Goal: Find specific page/section: Find specific page/section

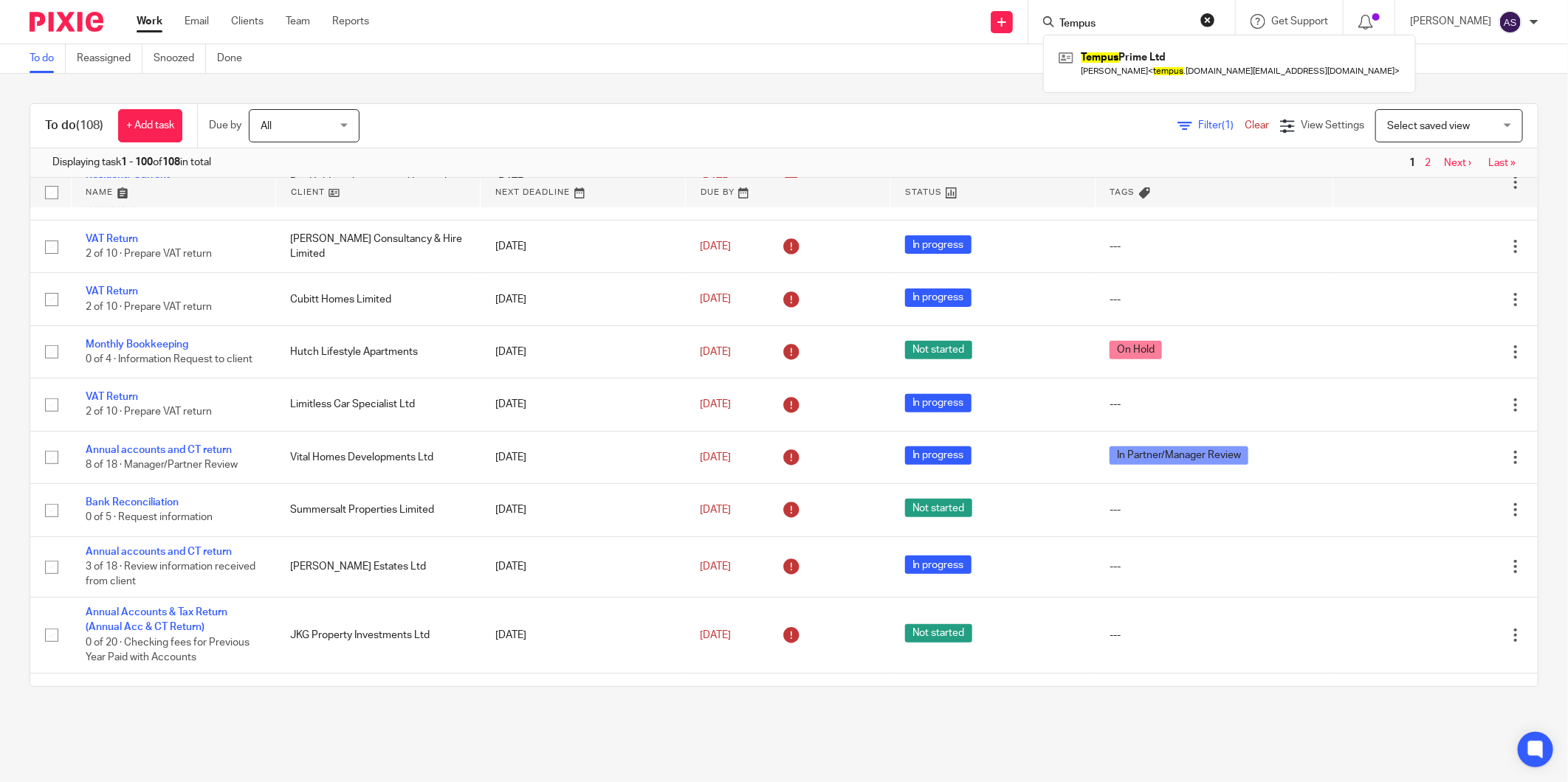
scroll to position [328, 0]
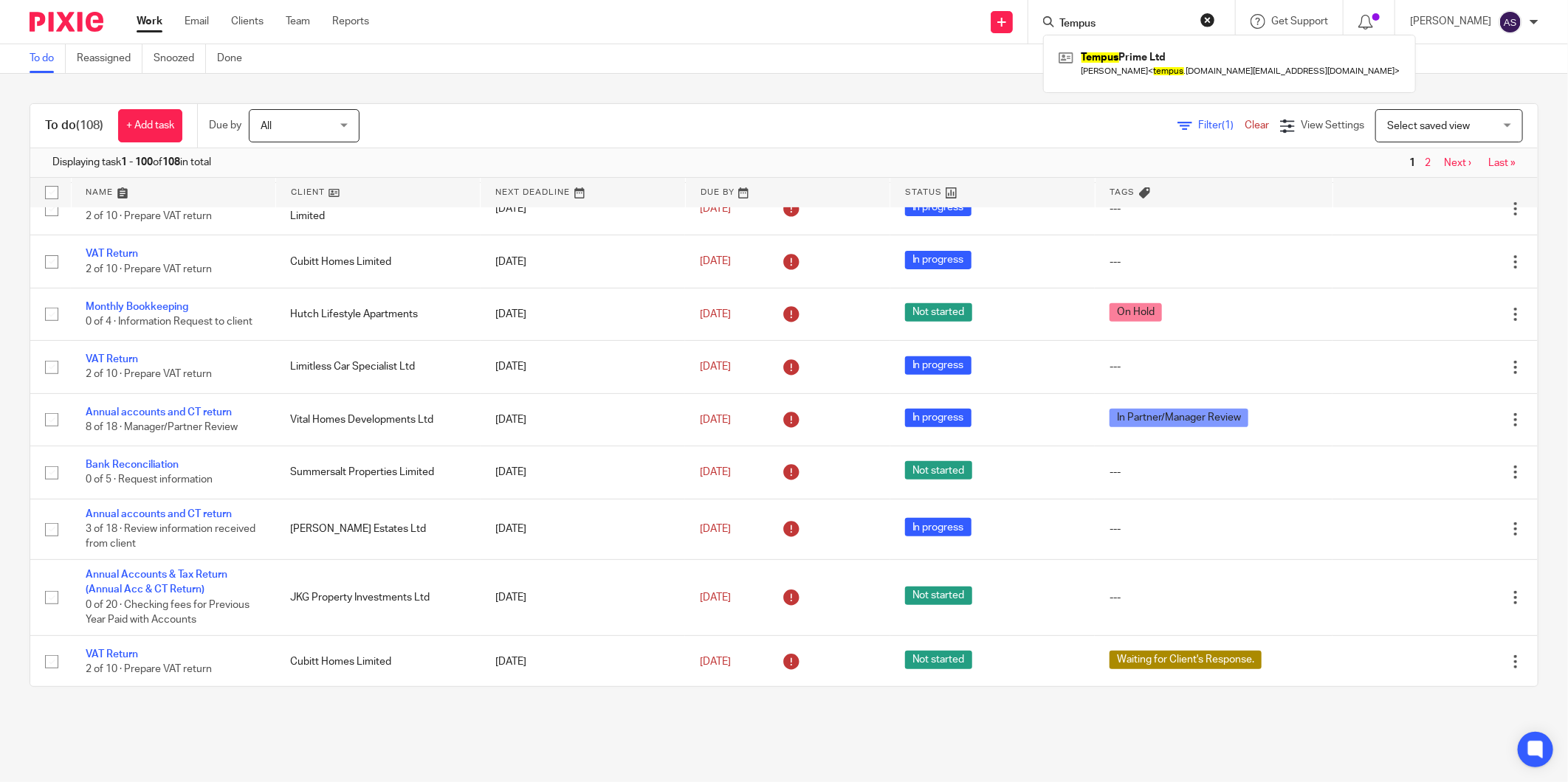
click at [1114, 19] on input "Tempus" at bounding box center [1125, 24] width 133 height 13
type input "Hailun"
click at [1145, 64] on link at bounding box center [1191, 64] width 274 height 34
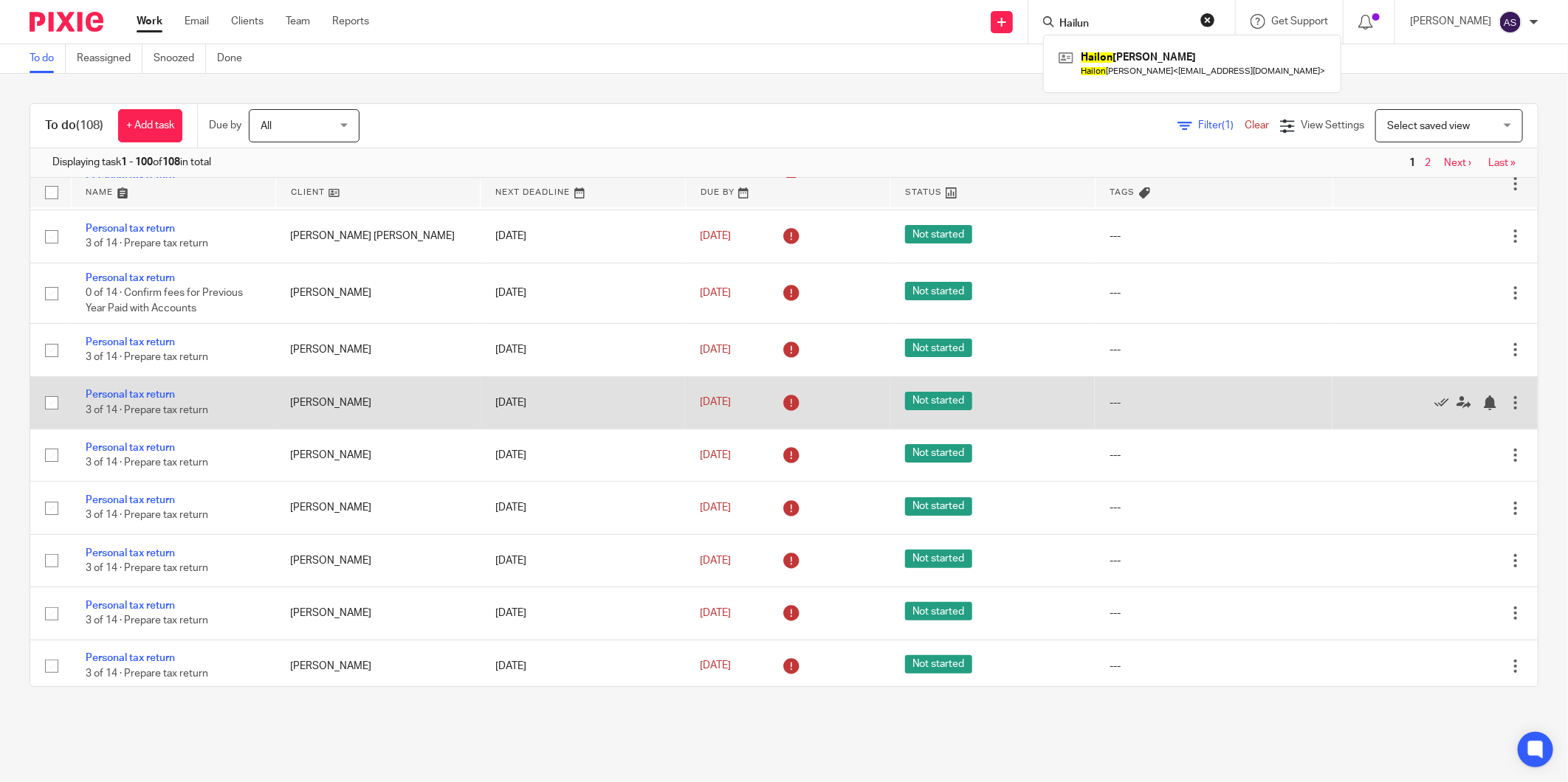
scroll to position [3855, 0]
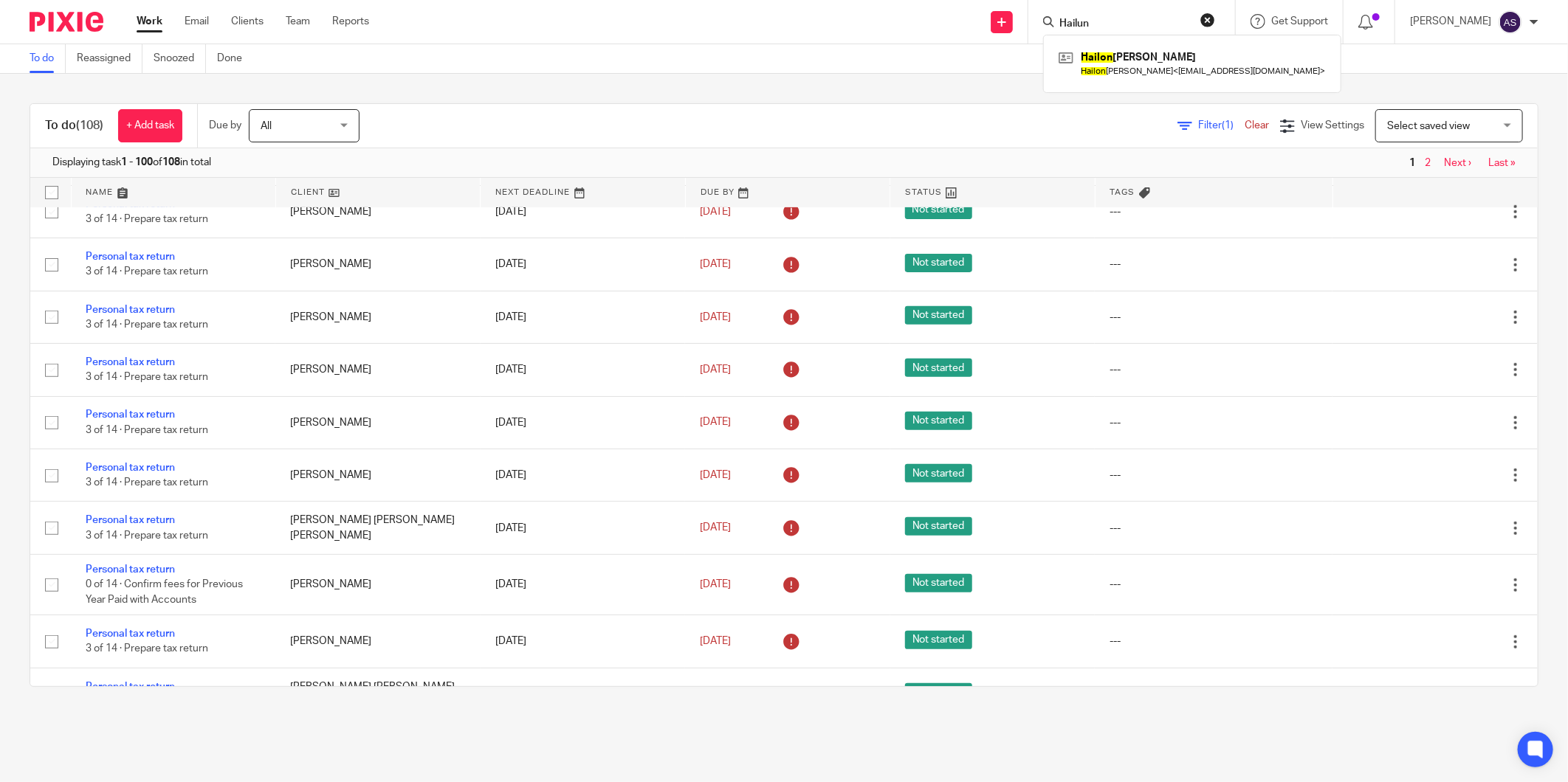
click at [910, 78] on div "To do (108) + Add task Due by All All [DATE] [DATE] This week Next week This mo…" at bounding box center [784, 395] width 1568 height 643
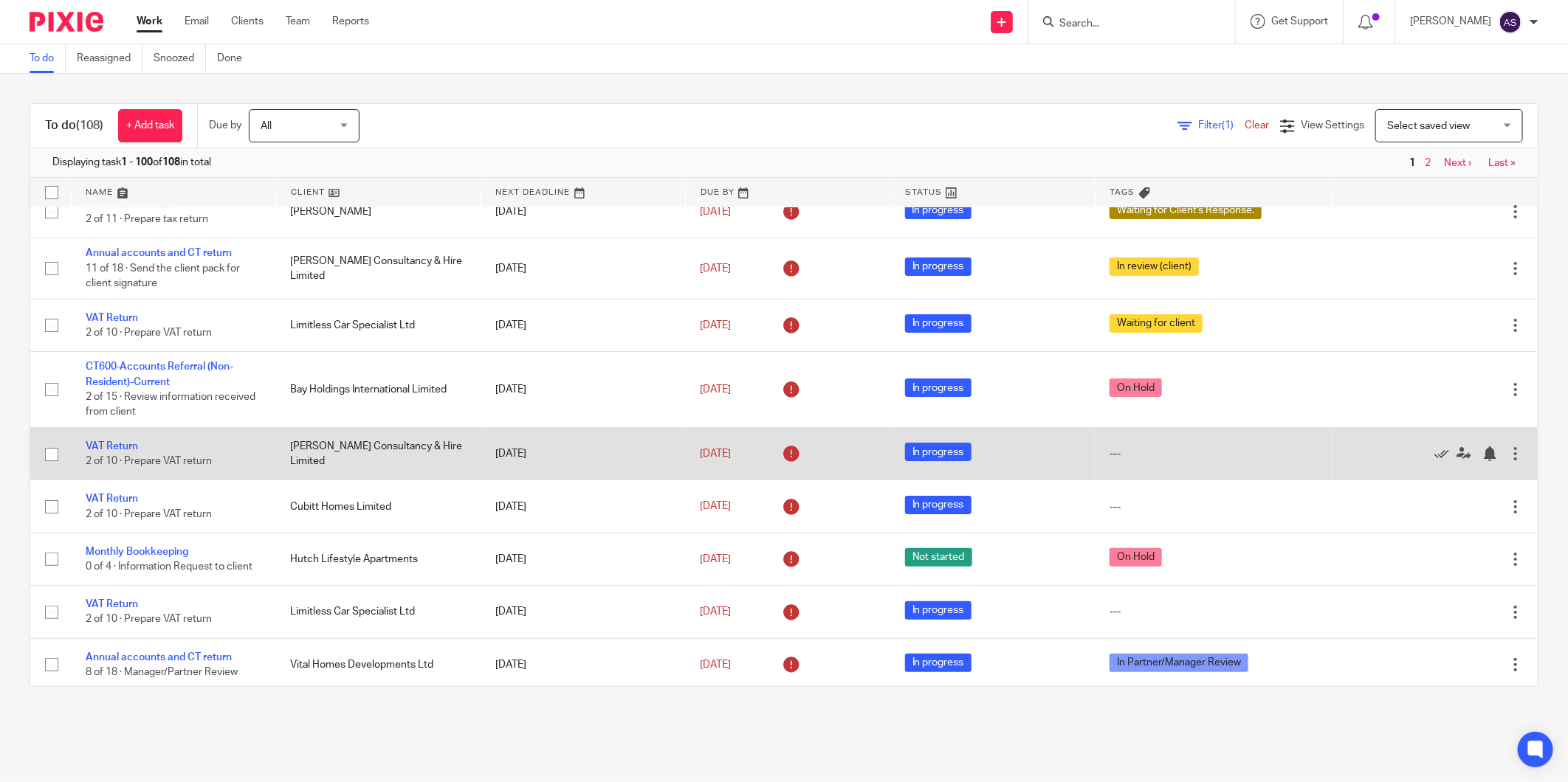
scroll to position [0, 0]
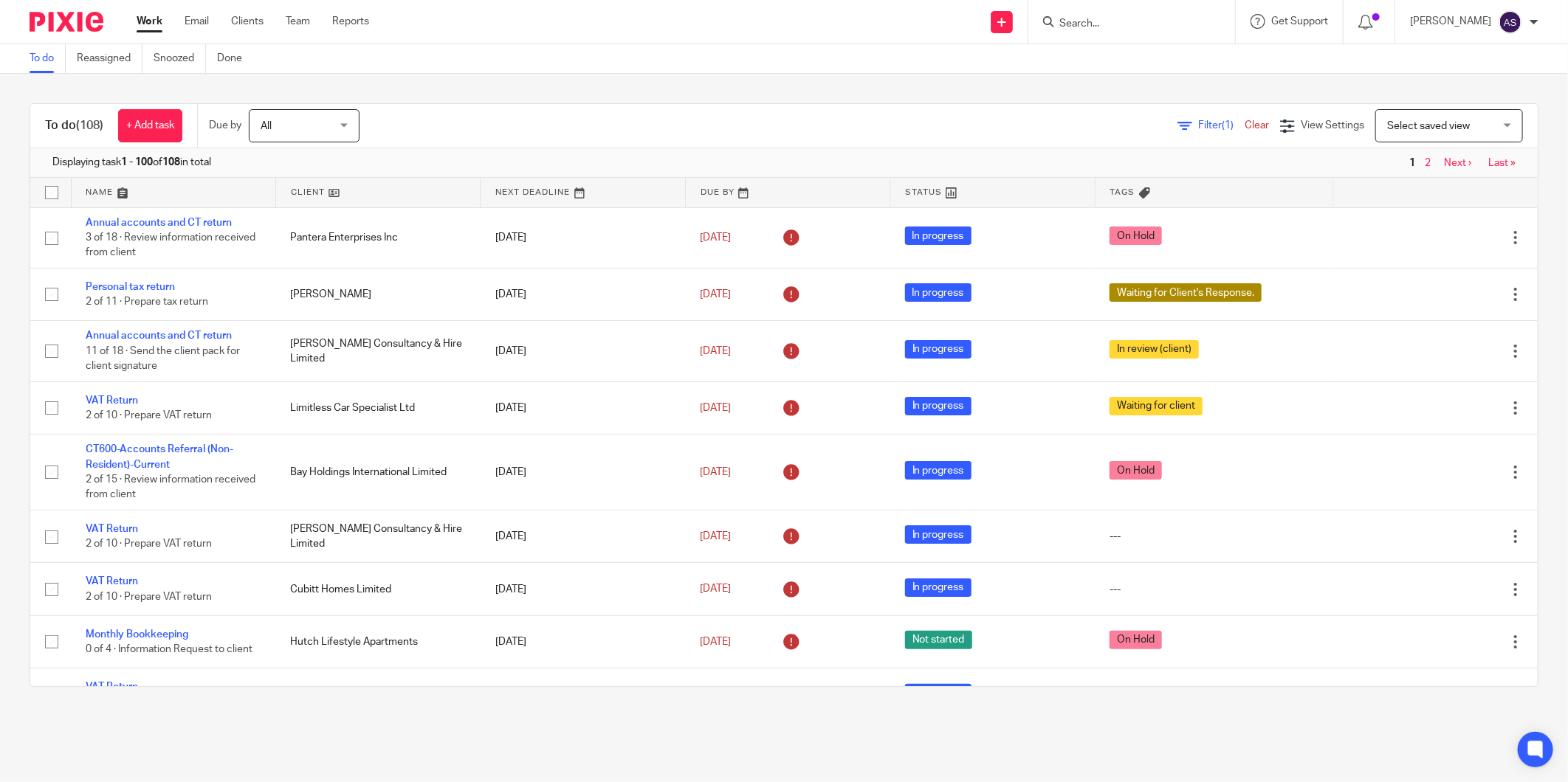
click at [1099, 19] on input "Search" at bounding box center [1125, 24] width 133 height 13
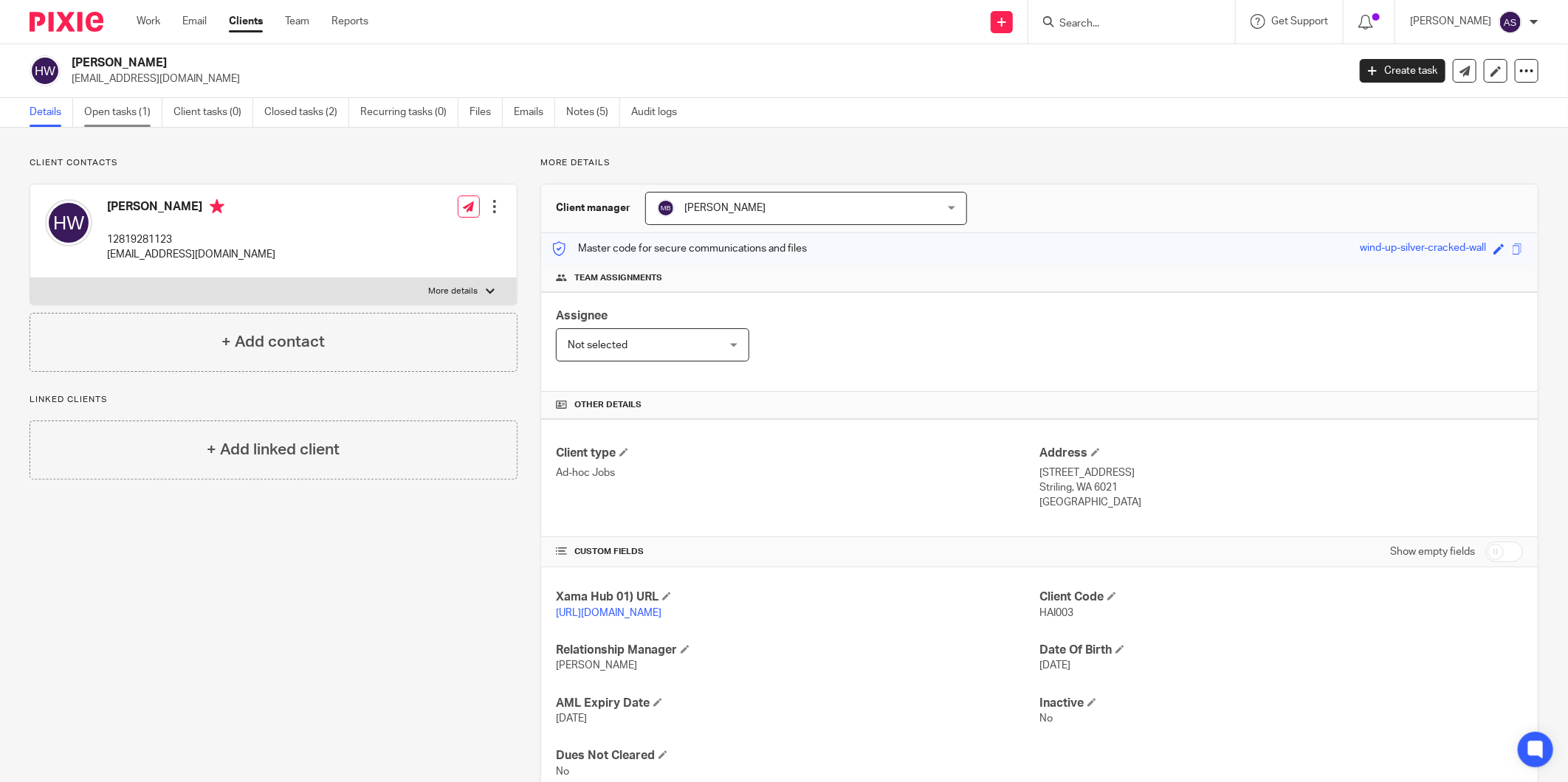
click at [138, 106] on link "Open tasks (1)" at bounding box center [123, 113] width 78 height 29
